Goal: Task Accomplishment & Management: Complete application form

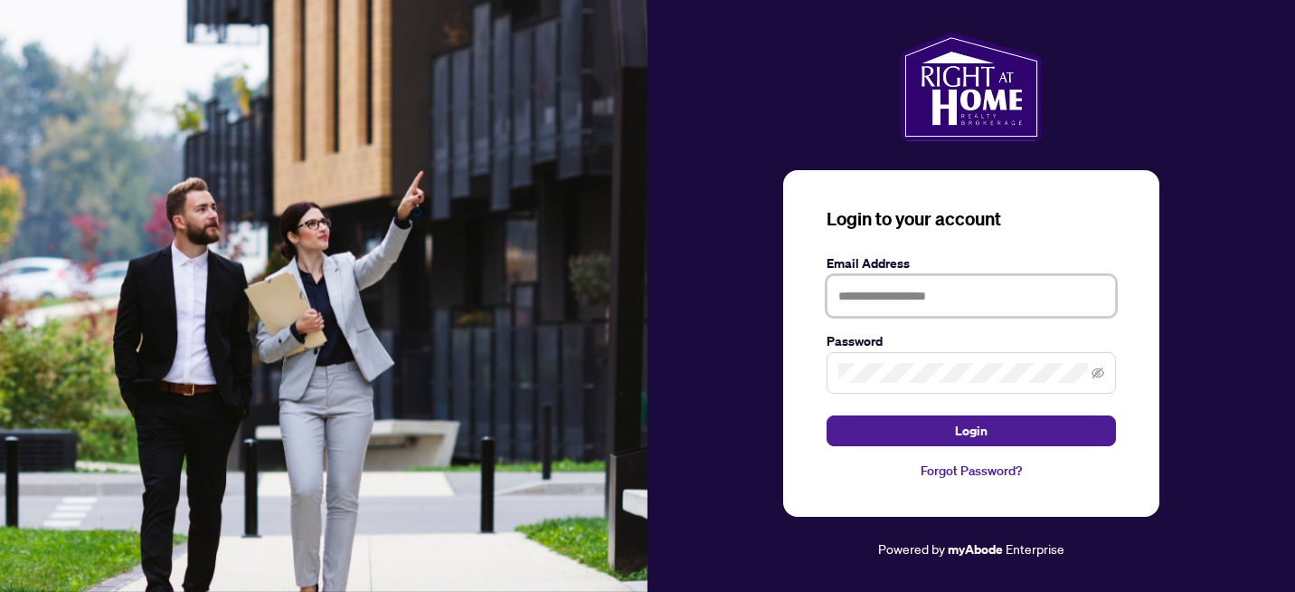
click at [862, 300] on input "text" at bounding box center [971, 296] width 289 height 42
type input "**********"
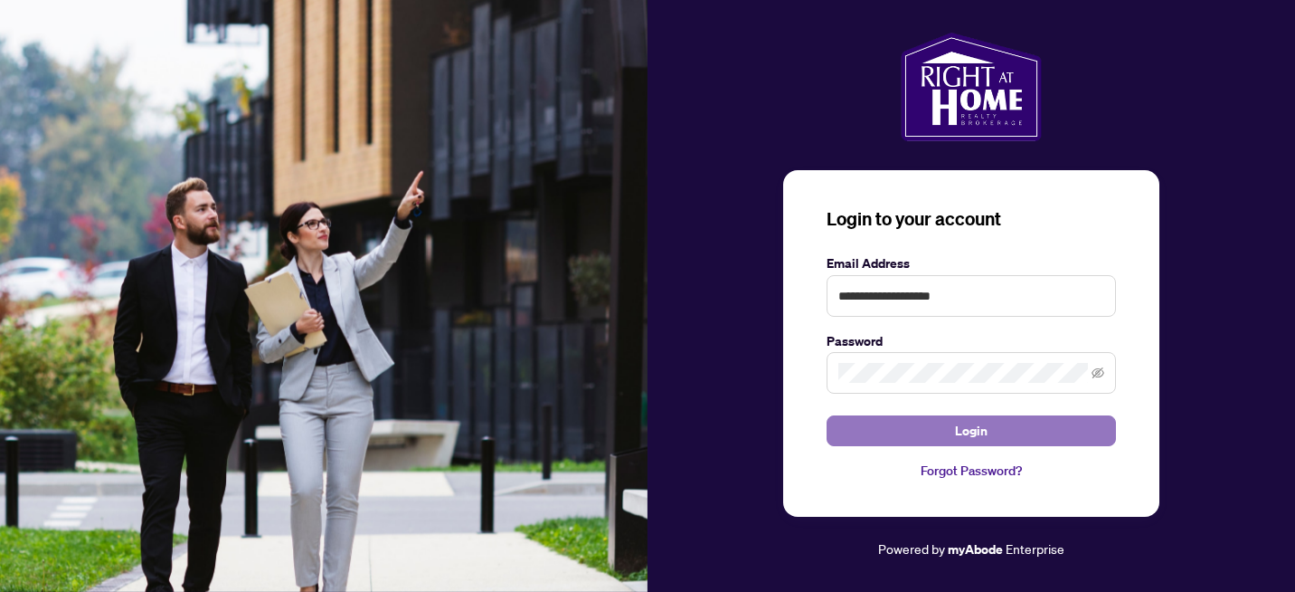
click at [894, 433] on button "Login" at bounding box center [971, 430] width 289 height 31
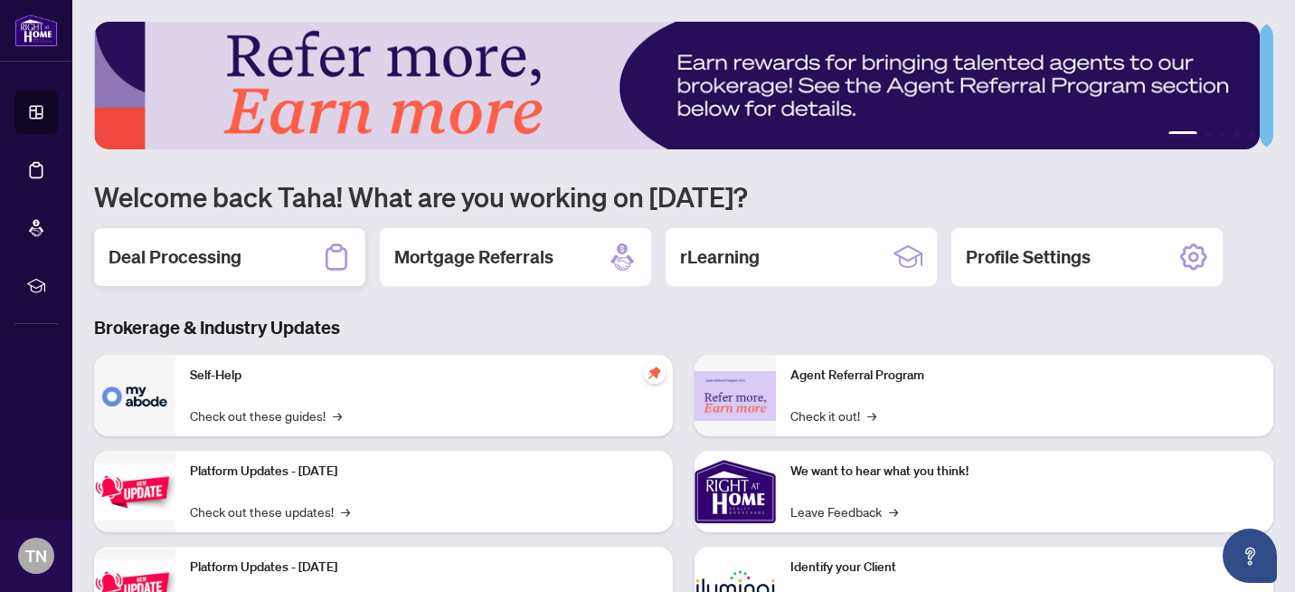
click at [194, 244] on h2 "Deal Processing" at bounding box center [175, 256] width 133 height 25
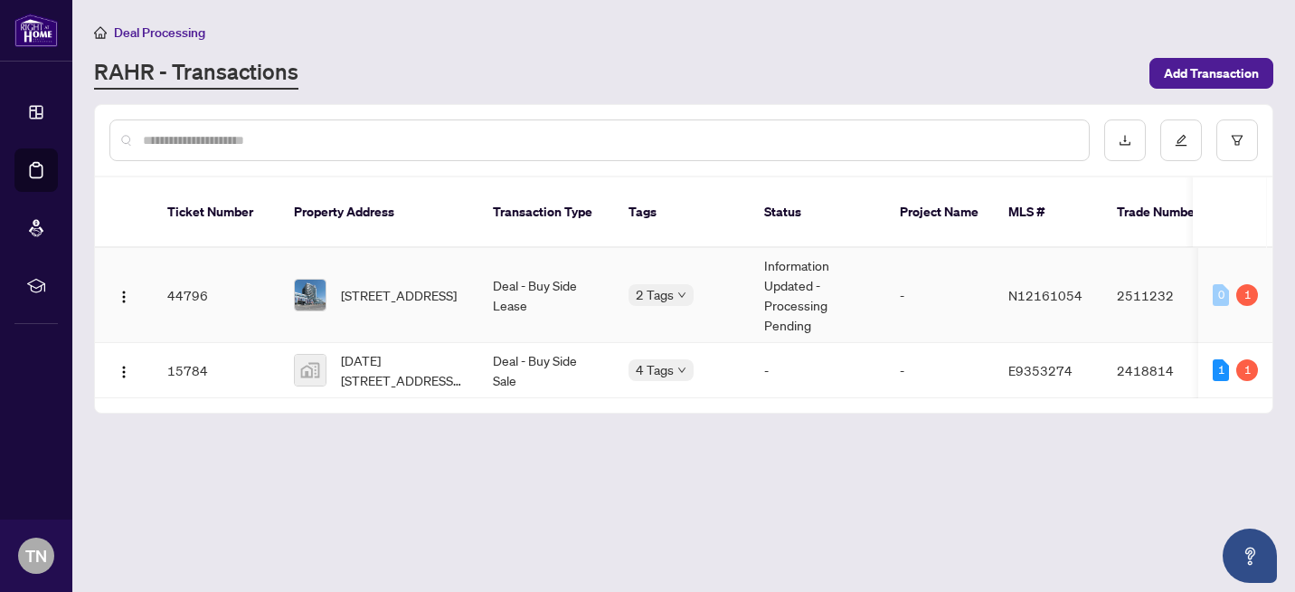
click at [536, 282] on td "Deal - Buy Side Lease" at bounding box center [547, 295] width 136 height 95
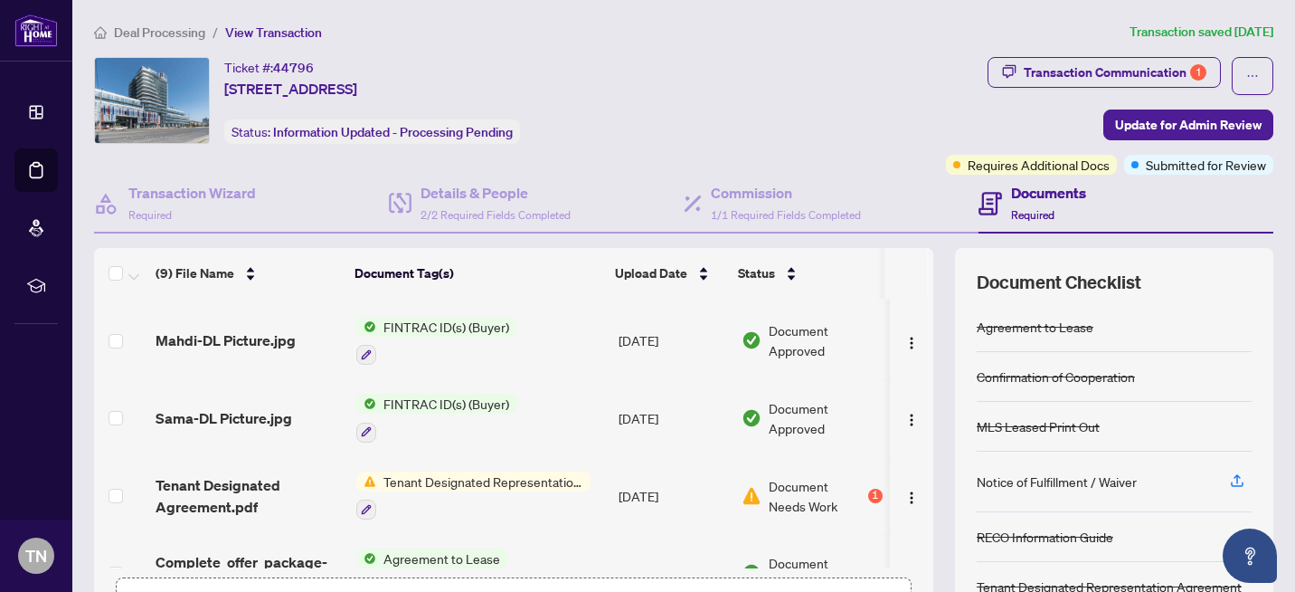
scroll to position [427, 0]
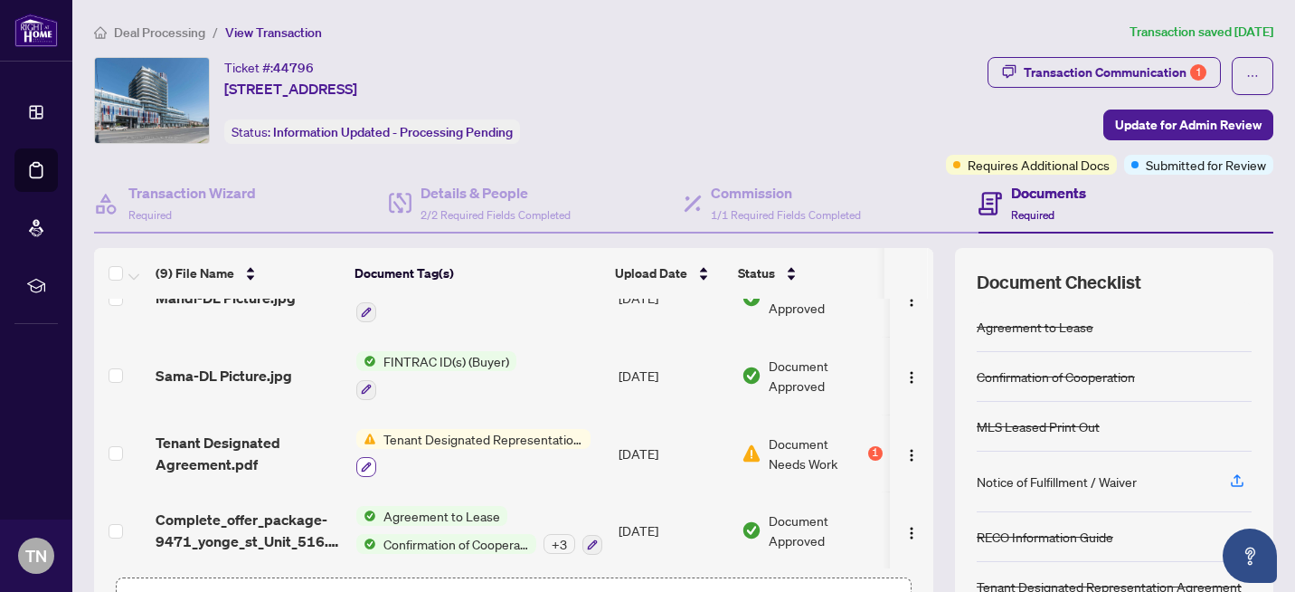
click at [362, 457] on button "button" at bounding box center [366, 467] width 20 height 20
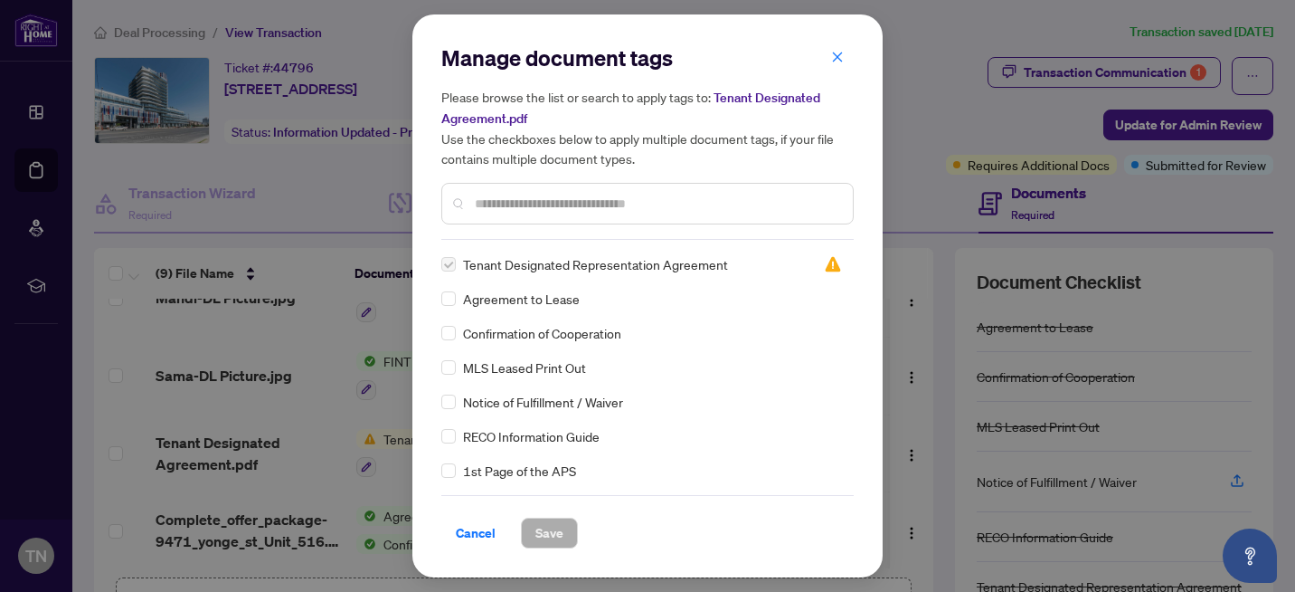
click at [839, 92] on h5 "Please browse the list or search to apply tags to: Tenant Designated Agreement.…" at bounding box center [647, 127] width 413 height 81
click at [833, 66] on span "button" at bounding box center [837, 57] width 13 height 29
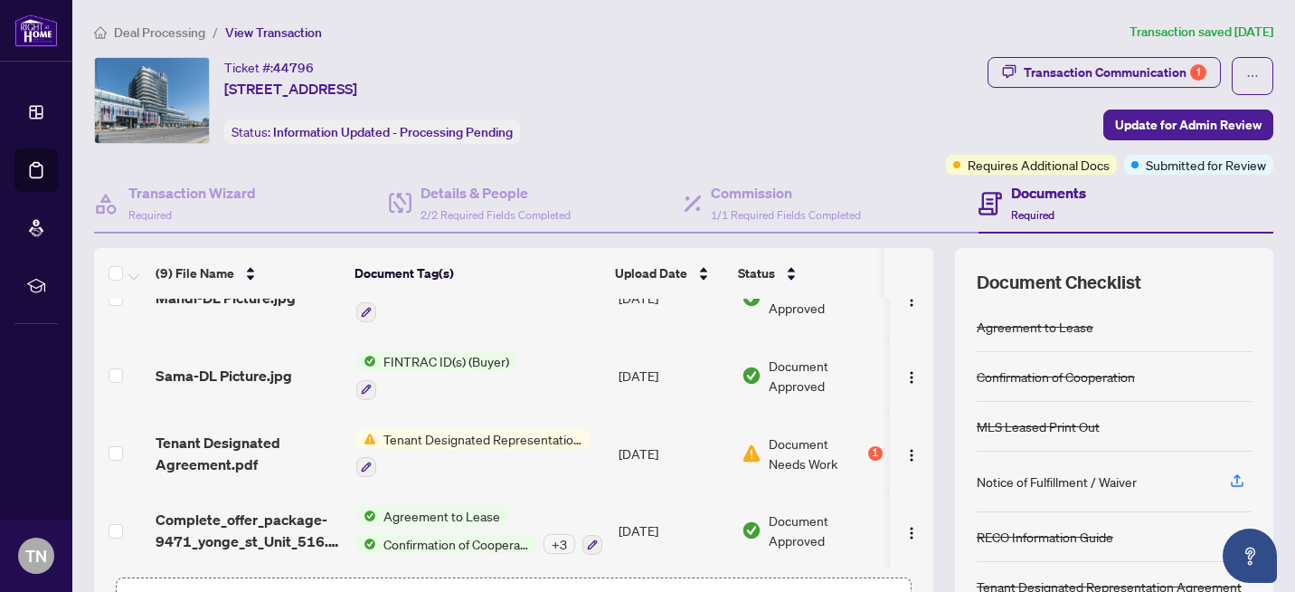
click at [782, 458] on span "Document Needs Work" at bounding box center [816, 453] width 95 height 40
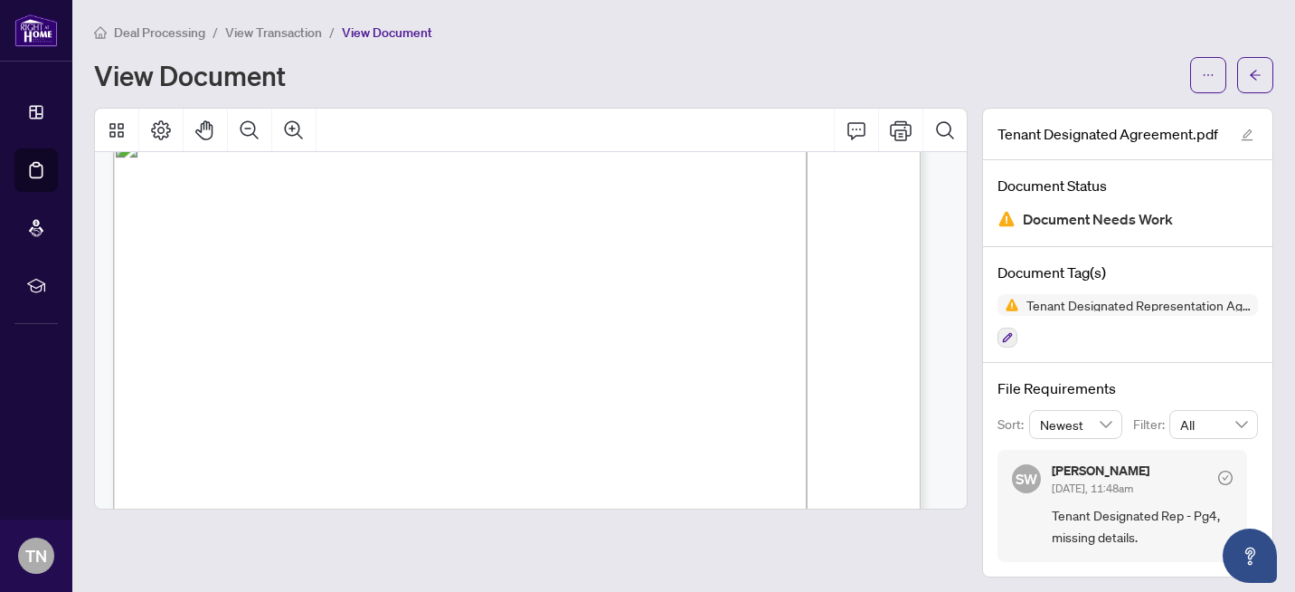
scroll to position [3282, 0]
click at [1202, 65] on span "button" at bounding box center [1208, 75] width 13 height 29
click at [642, 57] on div "View Document" at bounding box center [684, 75] width 1180 height 36
click at [362, 35] on span "View Document" at bounding box center [387, 32] width 90 height 16
click at [367, 35] on span "View Document" at bounding box center [387, 32] width 90 height 16
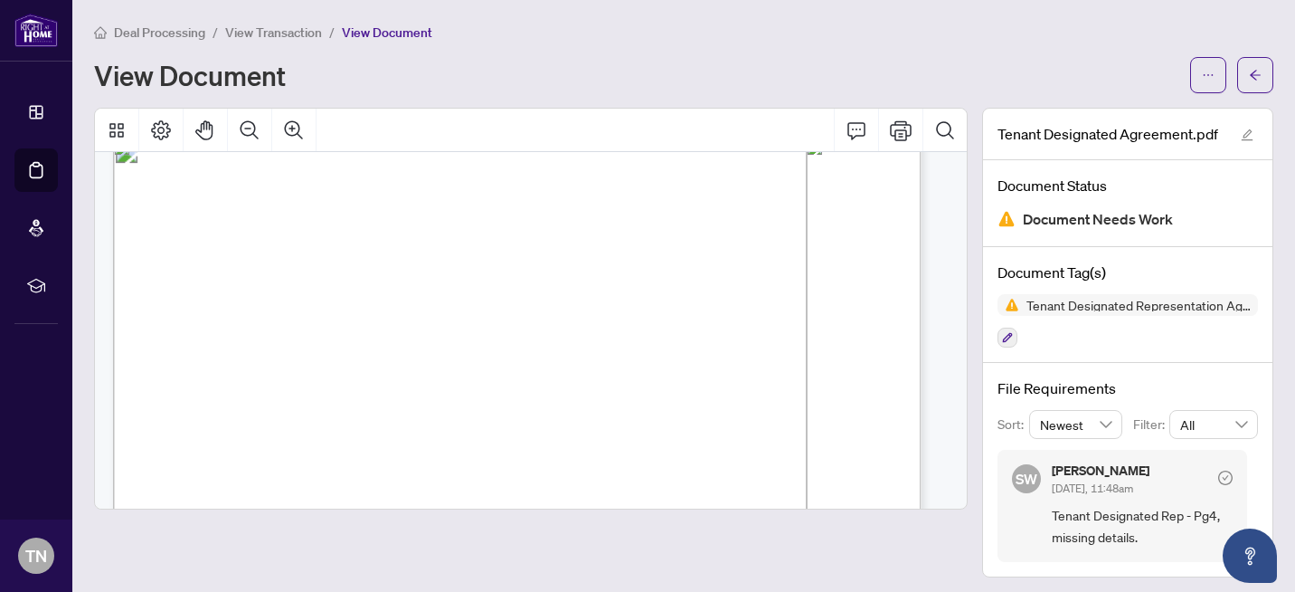
click at [290, 25] on span "View Transaction" at bounding box center [273, 32] width 97 height 16
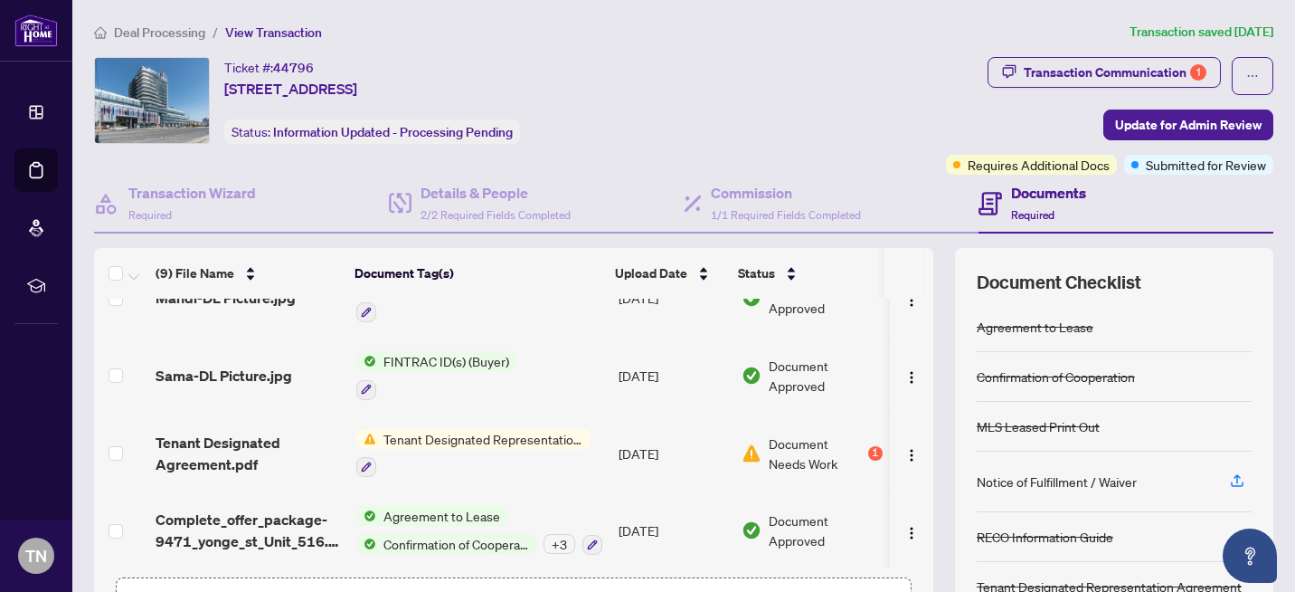
scroll to position [192, 0]
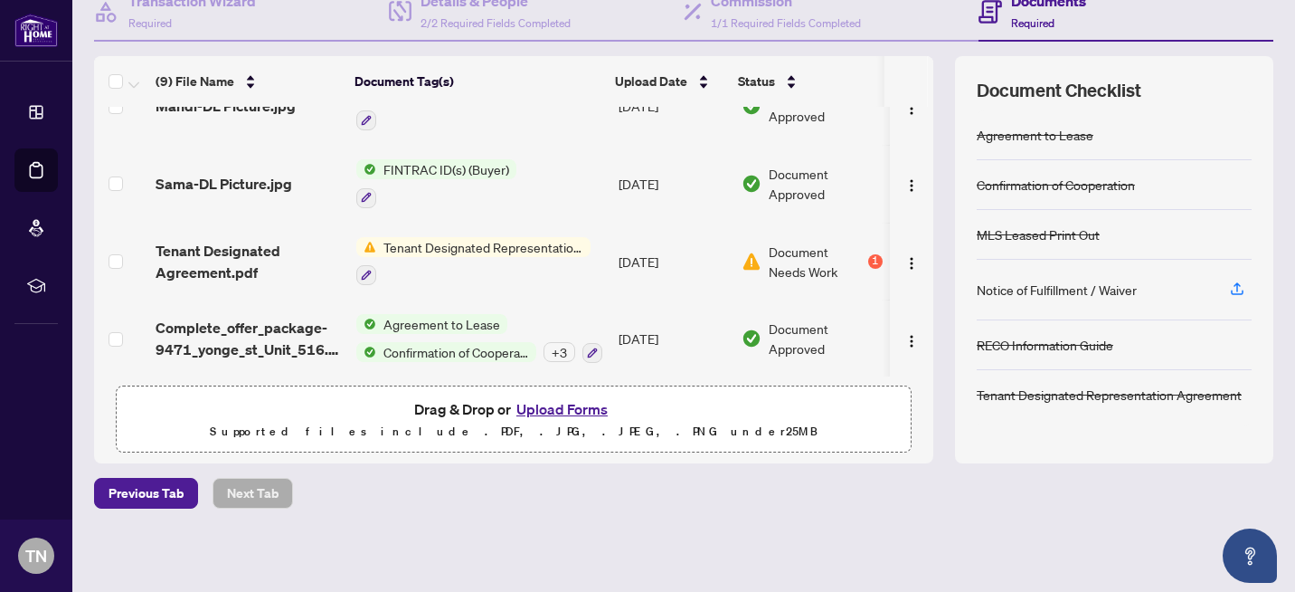
click at [566, 410] on button "Upload Forms" at bounding box center [562, 409] width 102 height 24
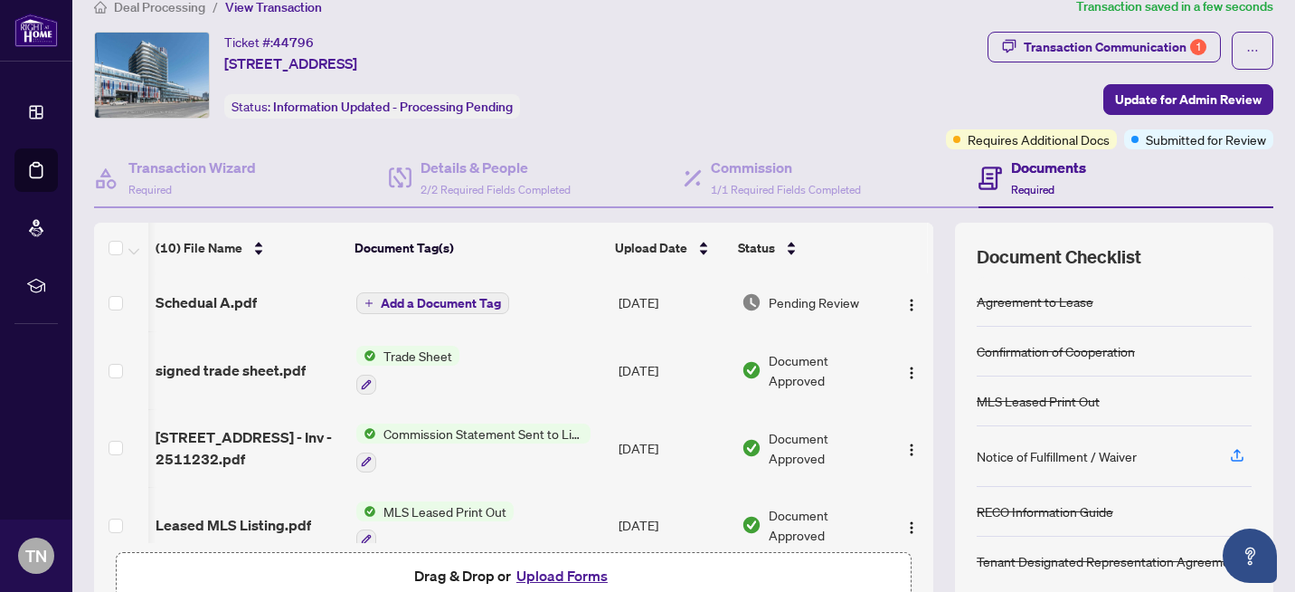
scroll to position [23, 0]
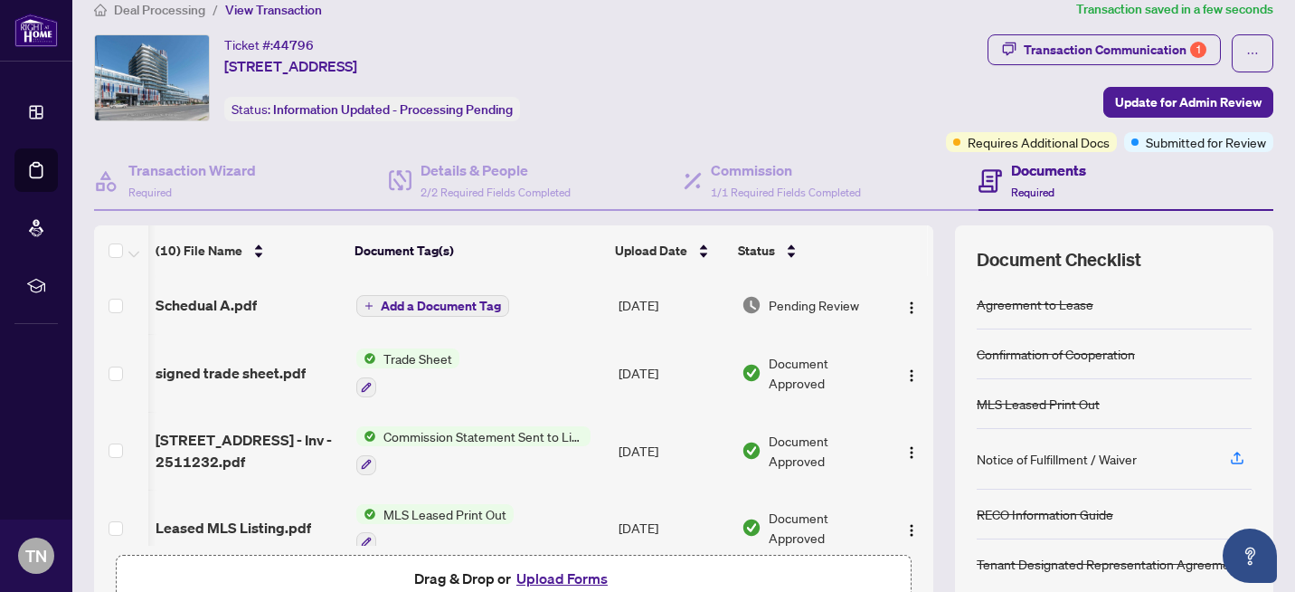
click at [411, 299] on span "Add a Document Tag" at bounding box center [441, 305] width 120 height 13
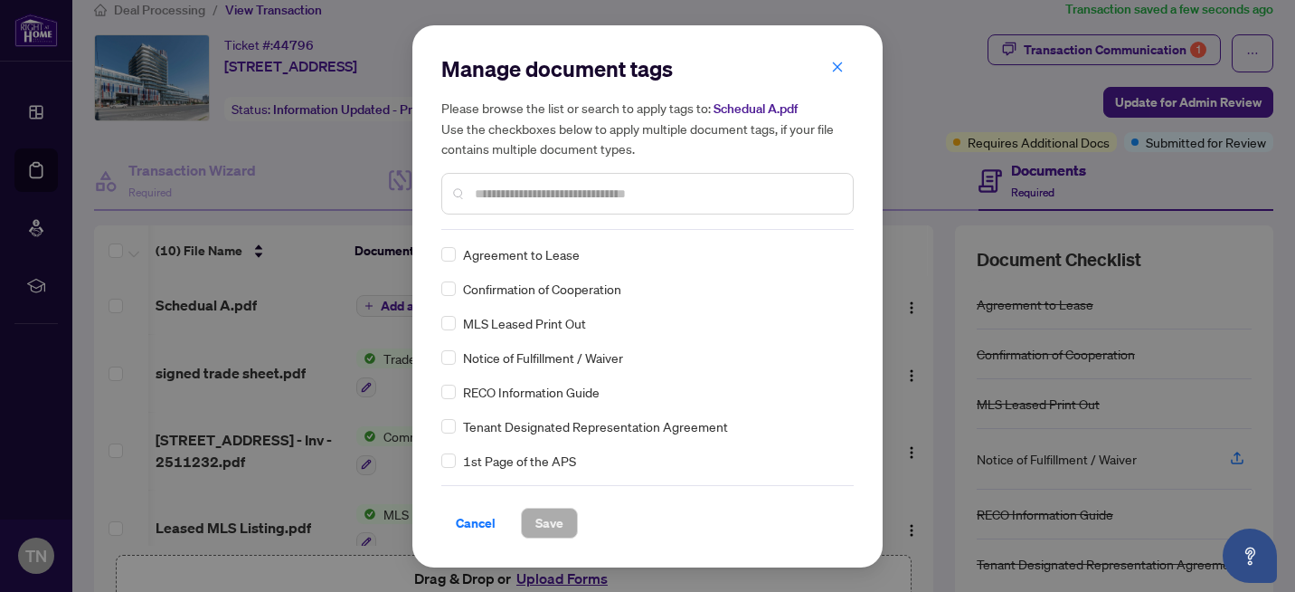
click at [499, 199] on input "text" at bounding box center [657, 194] width 364 height 20
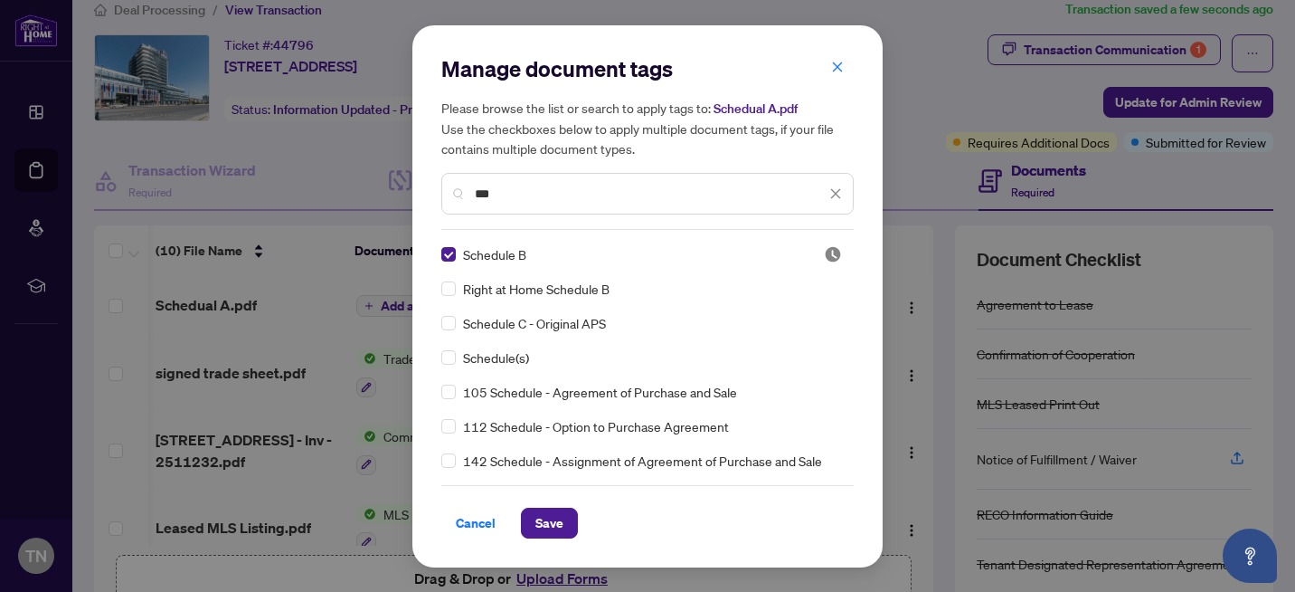
click at [522, 191] on input "***" at bounding box center [650, 194] width 351 height 20
click at [522, 252] on div "Schedule B" at bounding box center [621, 254] width 361 height 20
drag, startPoint x: 503, startPoint y: 194, endPoint x: 472, endPoint y: 188, distance: 31.4
click at [472, 188] on div "***" at bounding box center [647, 194] width 413 height 42
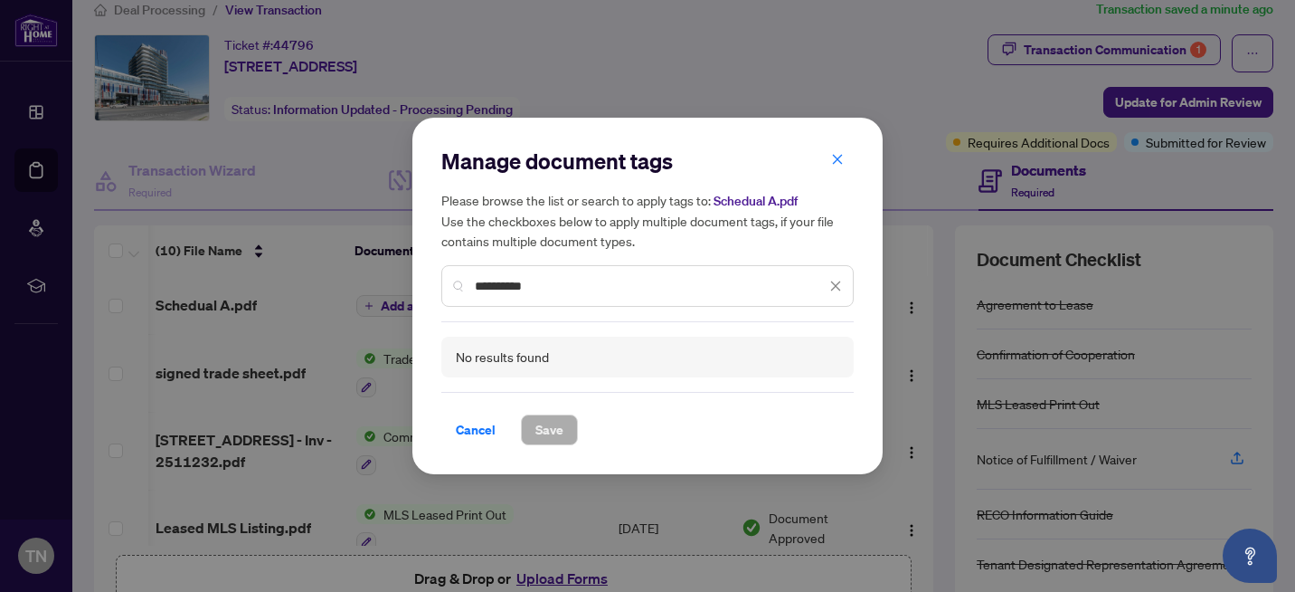
type input "**********"
click at [834, 287] on icon "close" at bounding box center [836, 285] width 10 height 10
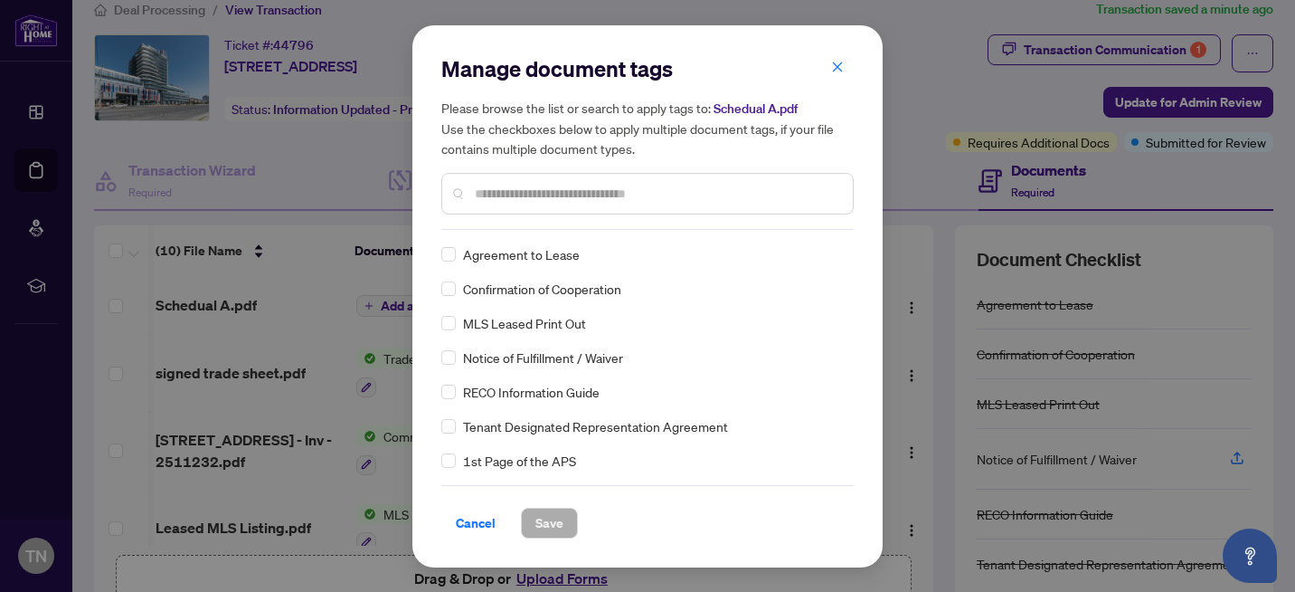
click at [836, 104] on h5 "Please browse the list or search to apply tags to: Schedual A.pdf Use the check…" at bounding box center [647, 128] width 413 height 61
click at [839, 67] on icon "close" at bounding box center [837, 67] width 13 height 13
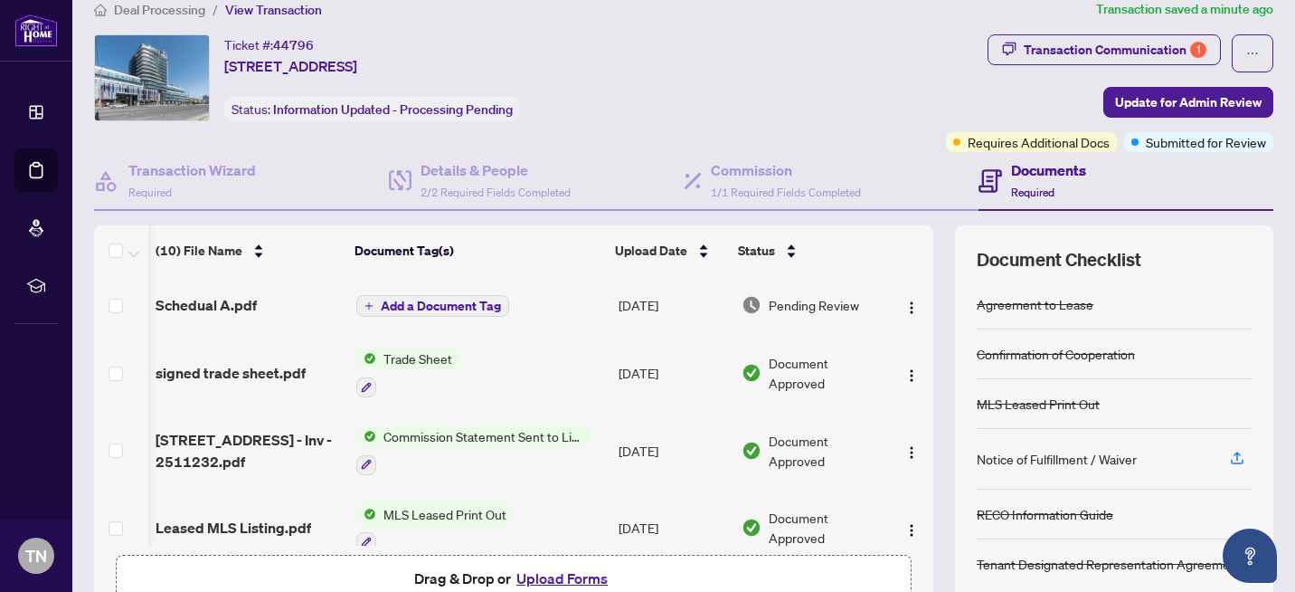
scroll to position [0, 0]
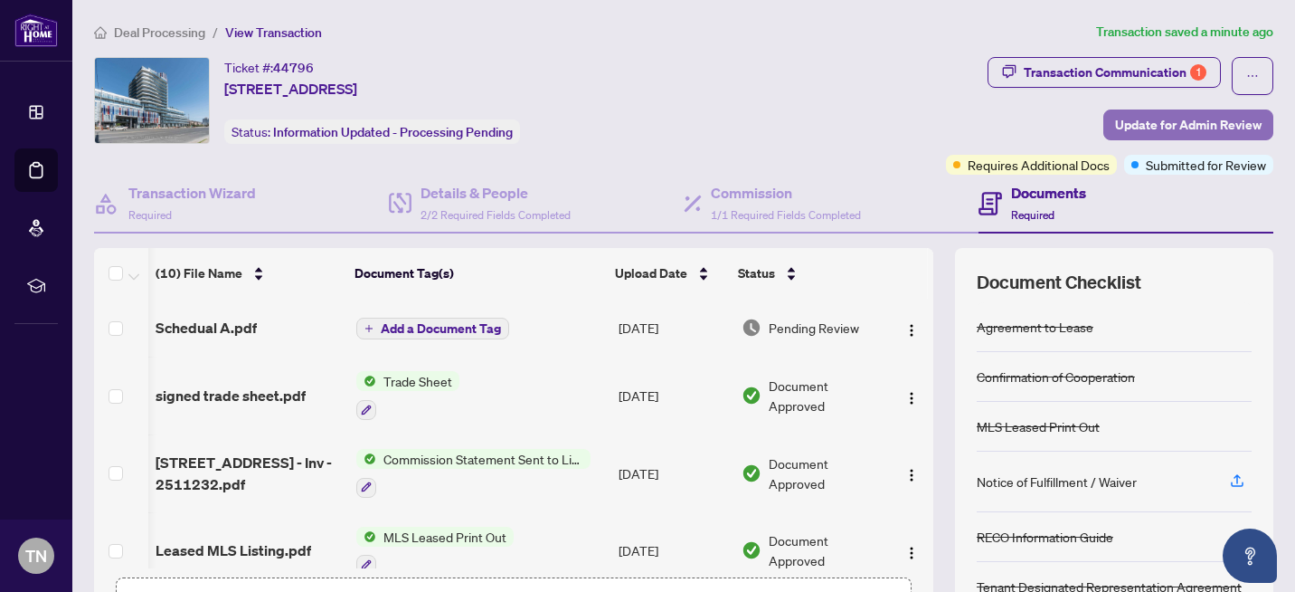
click at [1182, 116] on span "Update for Admin Review" at bounding box center [1188, 124] width 147 height 29
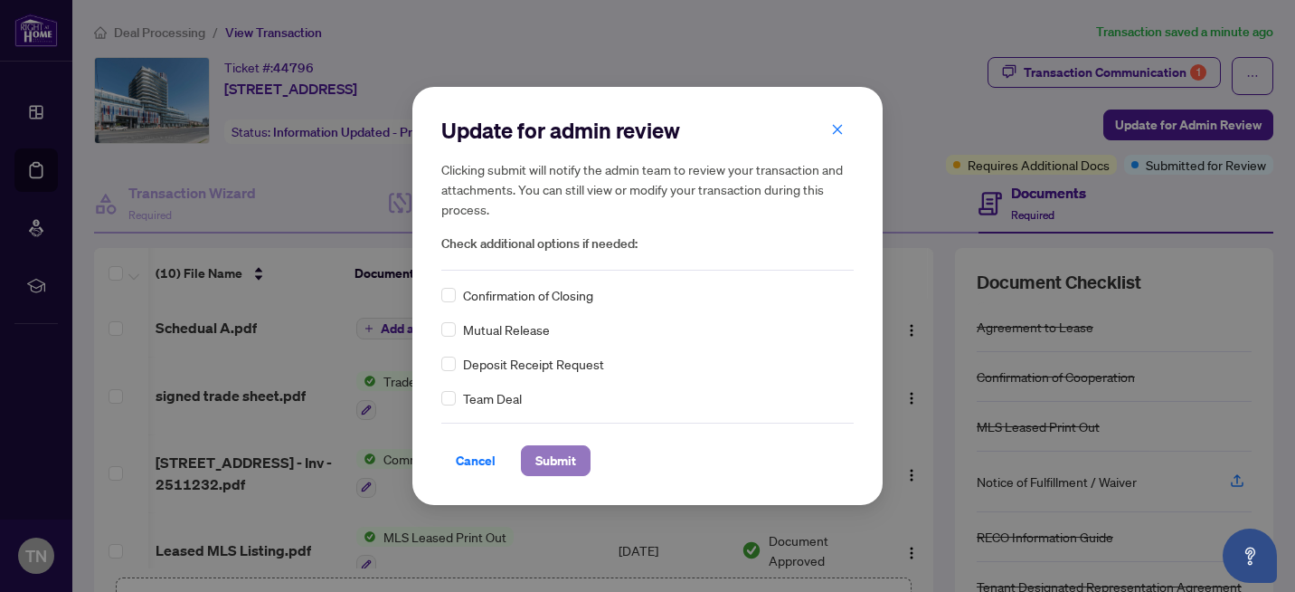
click at [552, 460] on span "Submit" at bounding box center [556, 460] width 41 height 29
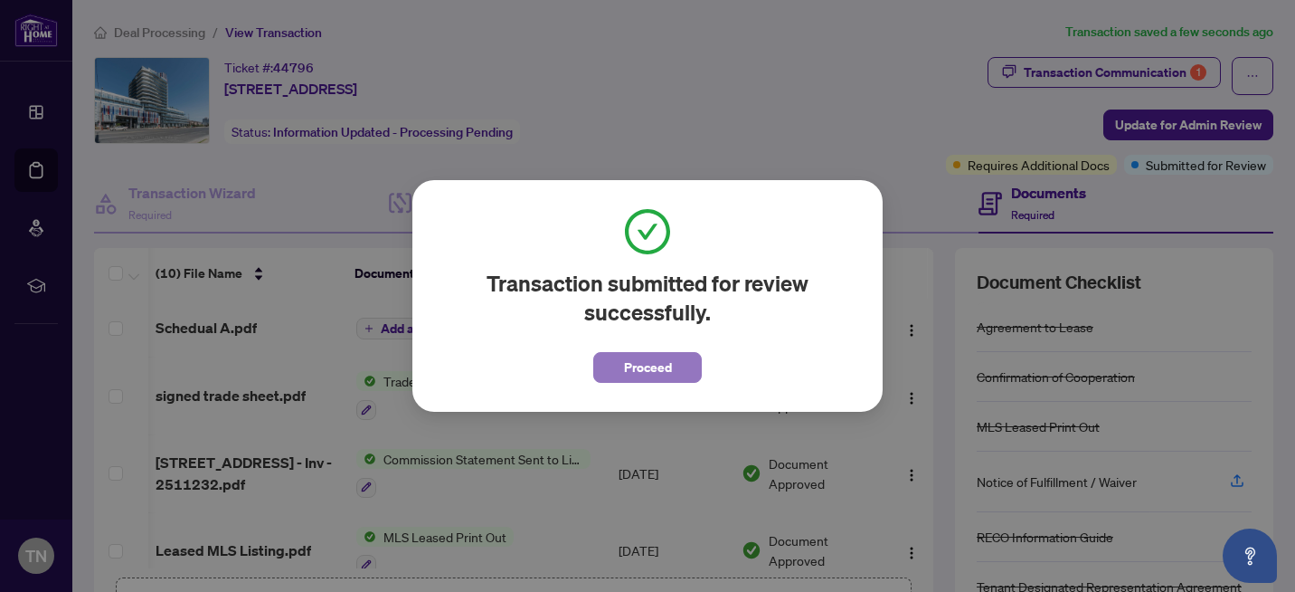
click at [650, 369] on span "Proceed" at bounding box center [648, 367] width 48 height 29
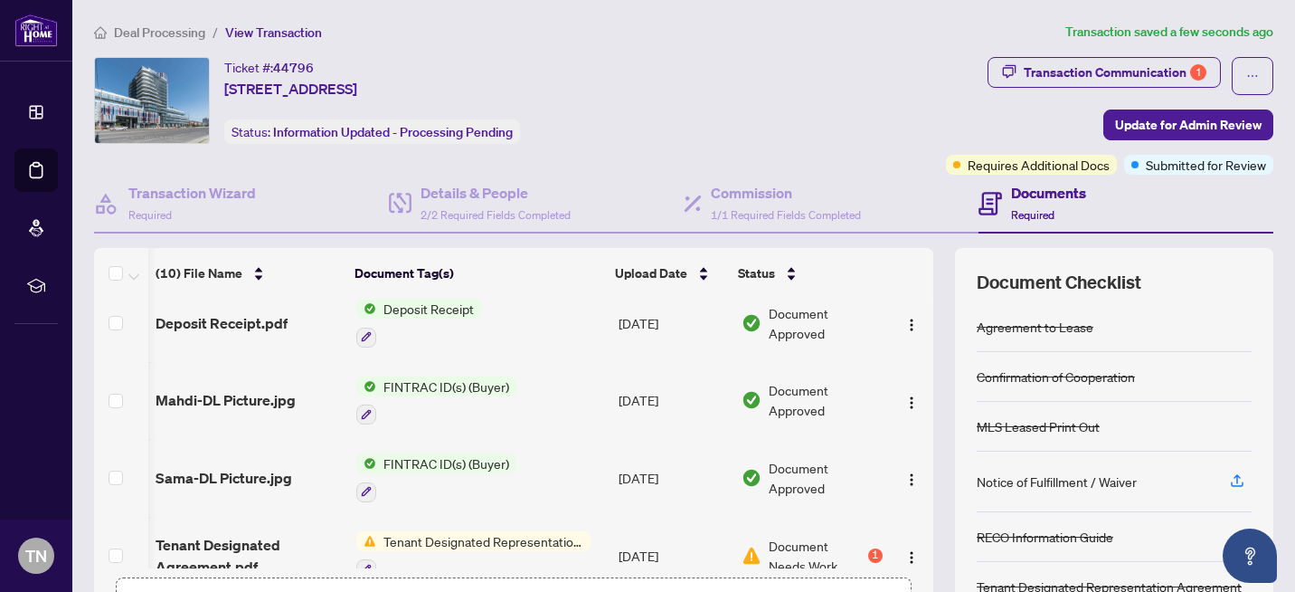
scroll to position [485, 14]
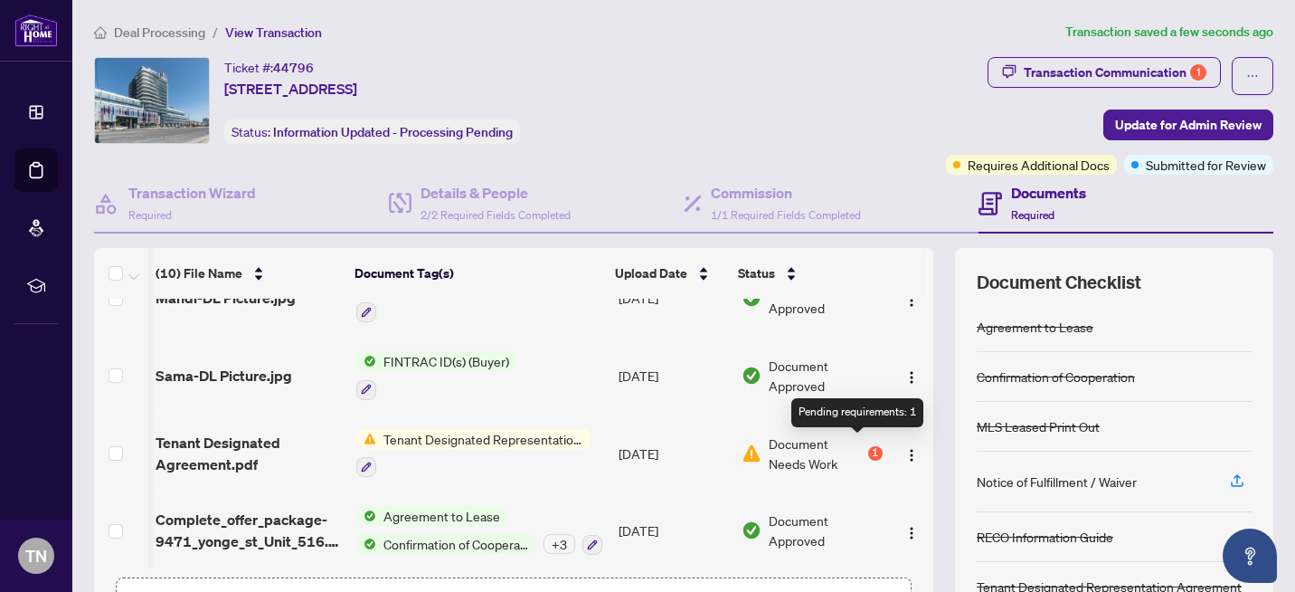
click at [868, 449] on div "1" at bounding box center [875, 453] width 14 height 14
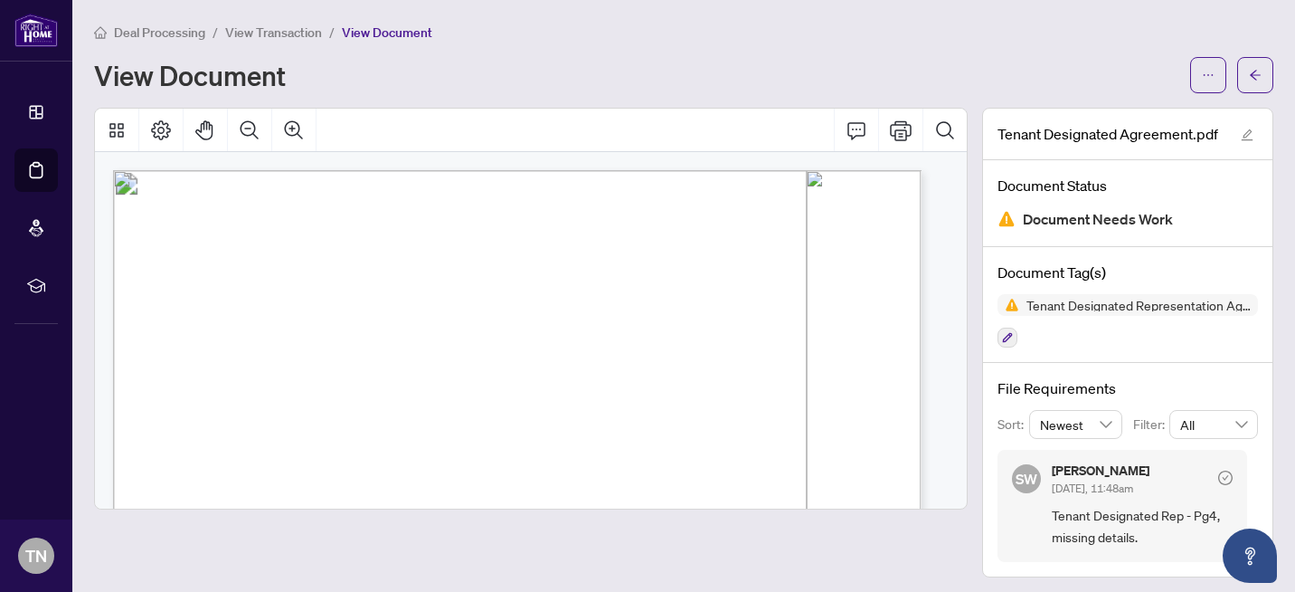
click at [1070, 220] on span "Document Needs Work" at bounding box center [1098, 219] width 150 height 24
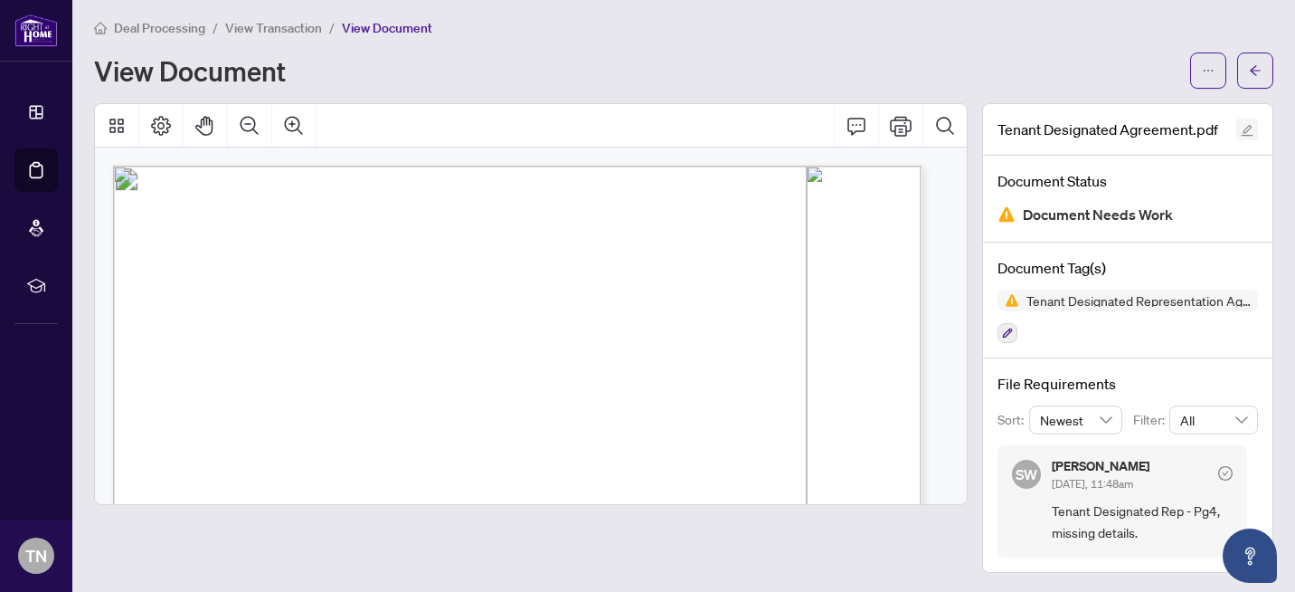
click at [1242, 134] on icon "edit" at bounding box center [1248, 131] width 12 height 12
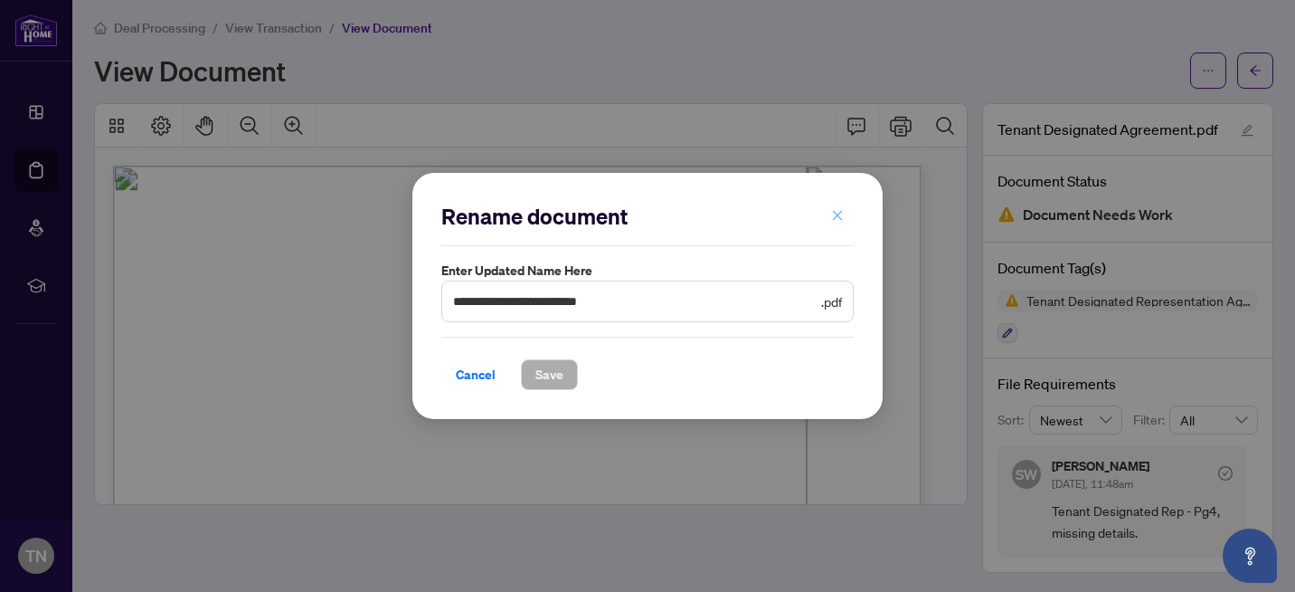
click at [832, 218] on icon "close" at bounding box center [837, 215] width 13 height 13
